Goal: Navigation & Orientation: Find specific page/section

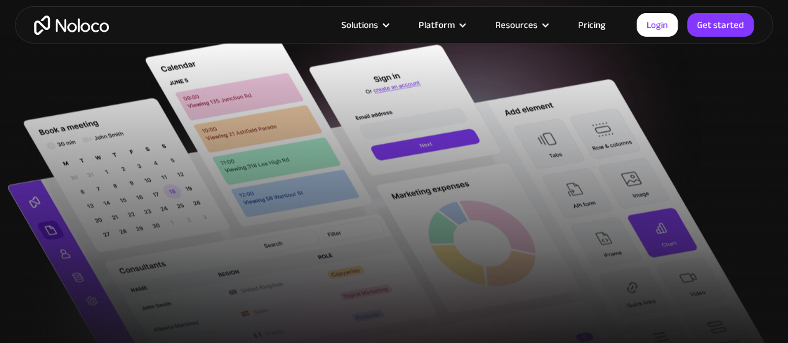
scroll to position [559, 0]
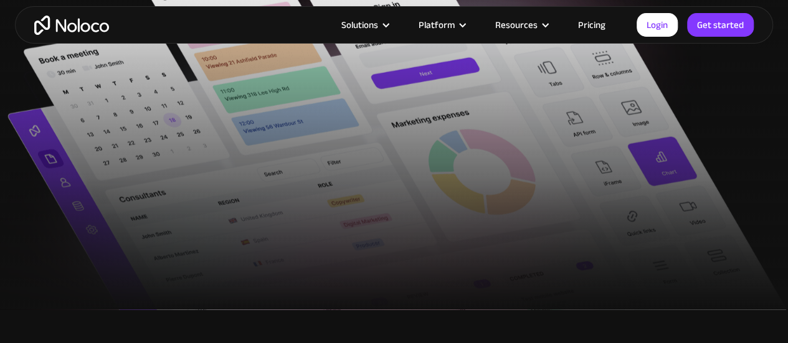
click at [65, 195] on div at bounding box center [394, 135] width 788 height 347
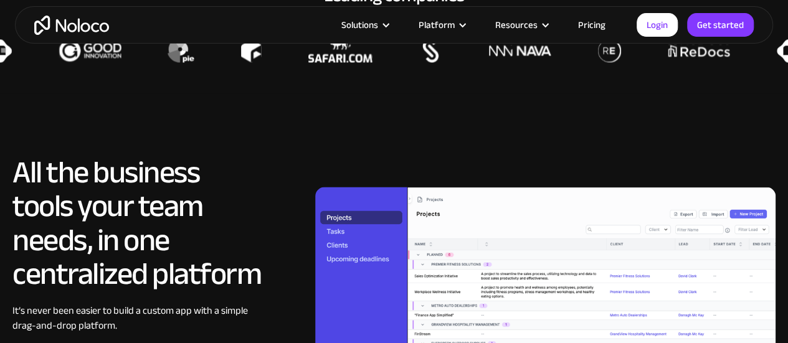
scroll to position [852, 0]
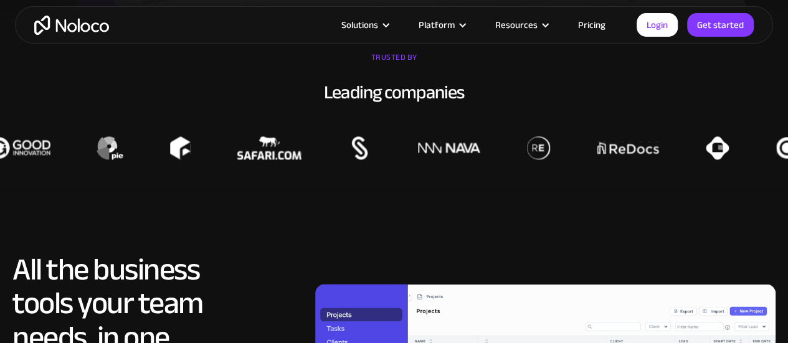
click at [593, 23] on link "Pricing" at bounding box center [592, 25] width 59 height 16
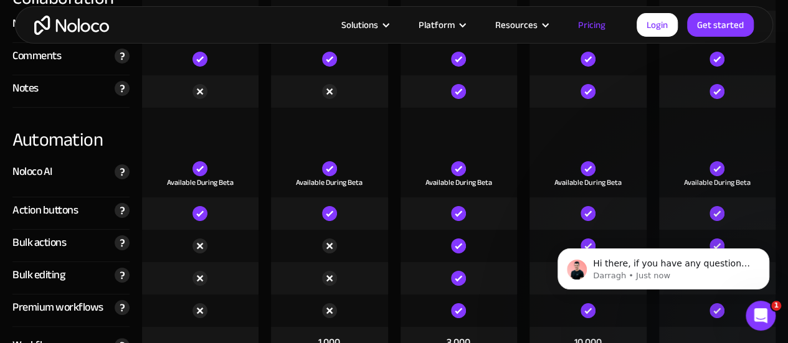
scroll to position [2348, 0]
